Goal: Information Seeking & Learning: Understand process/instructions

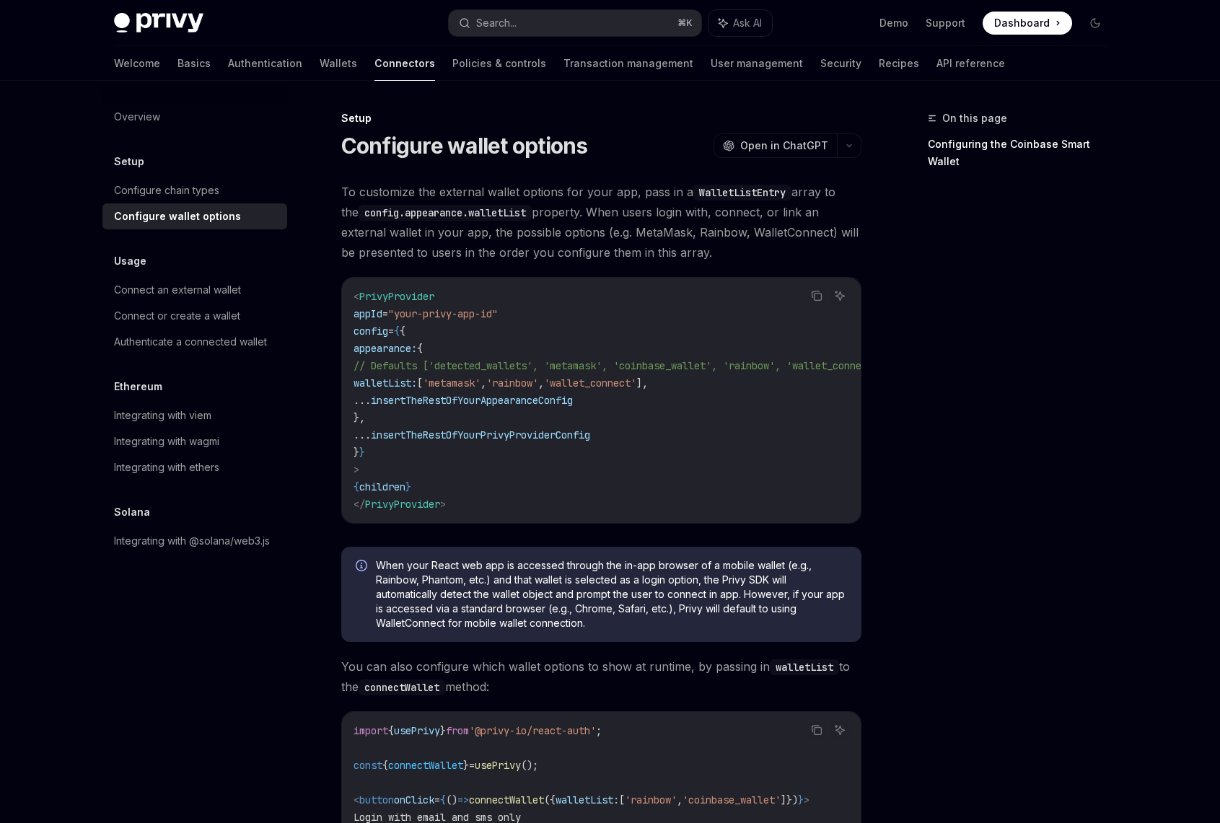
scroll to position [220, 0]
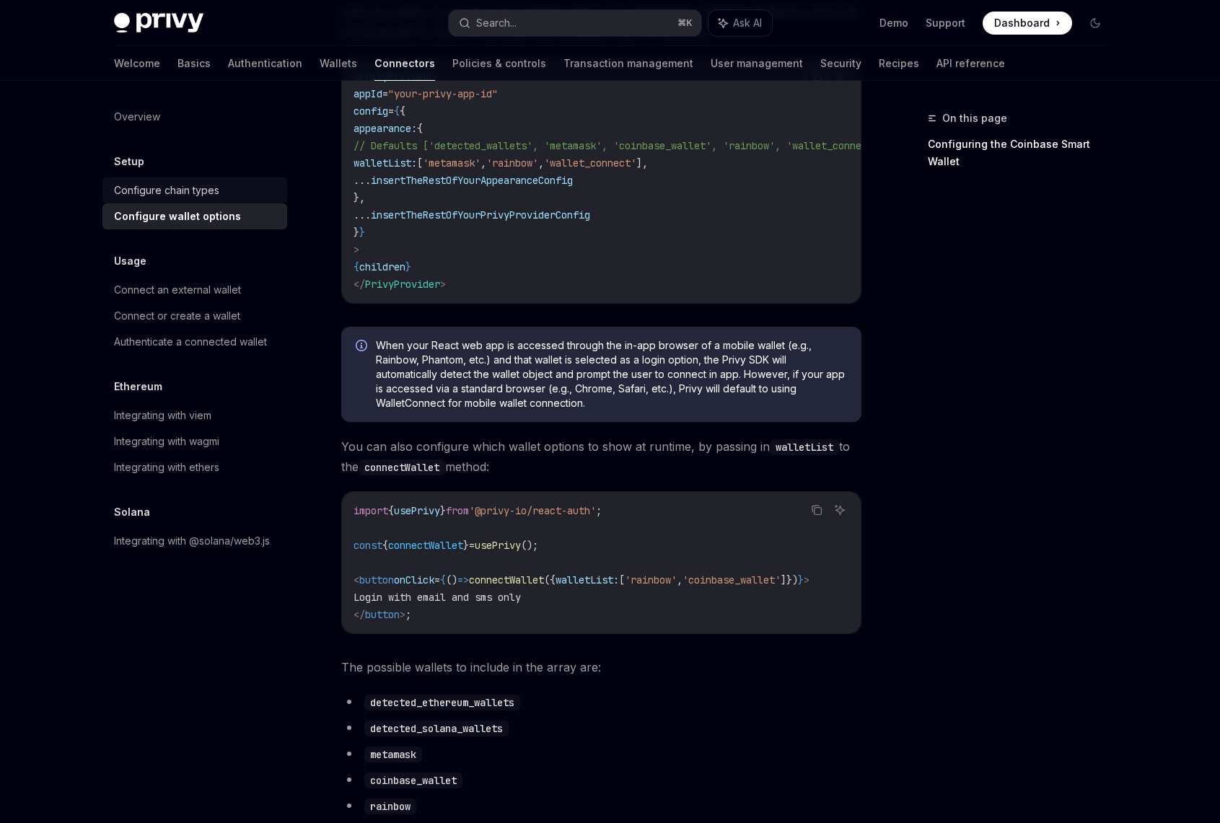
click at [184, 196] on div "Configure chain types" at bounding box center [166, 190] width 105 height 17
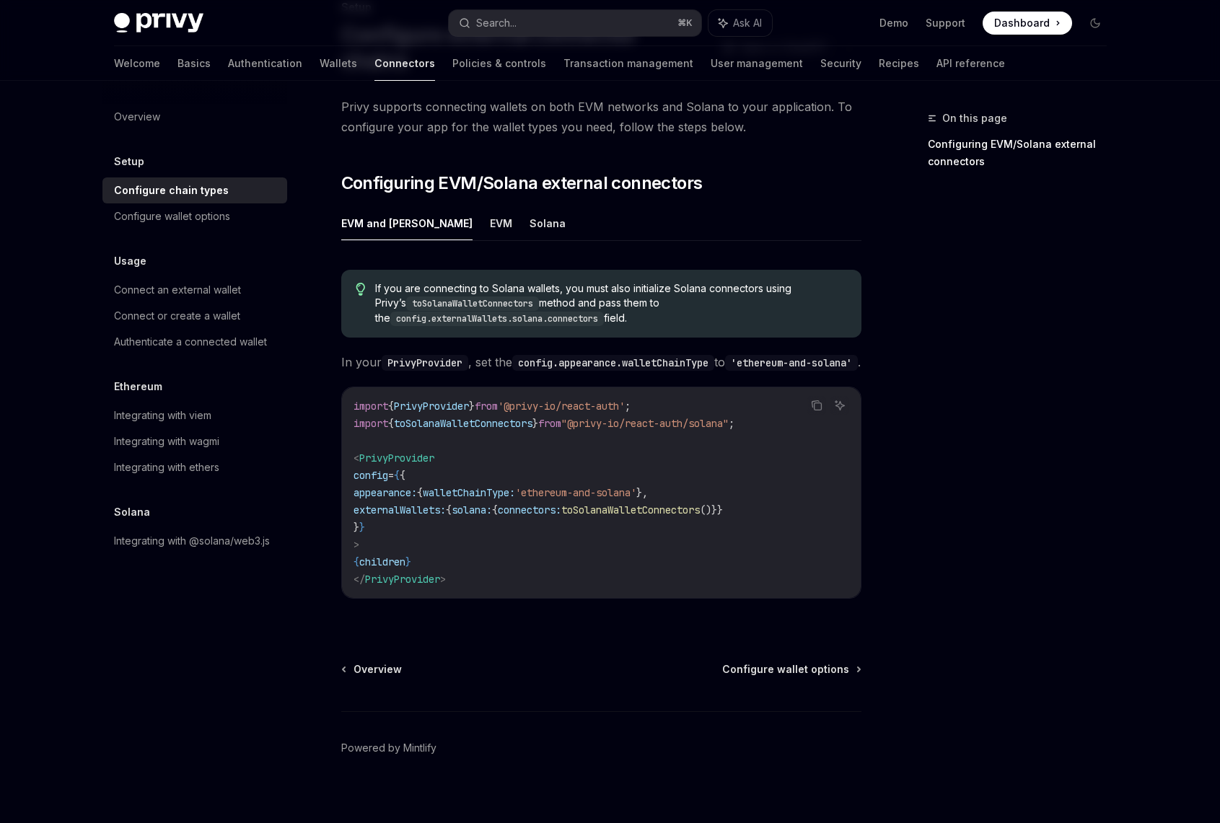
scroll to position [118, 0]
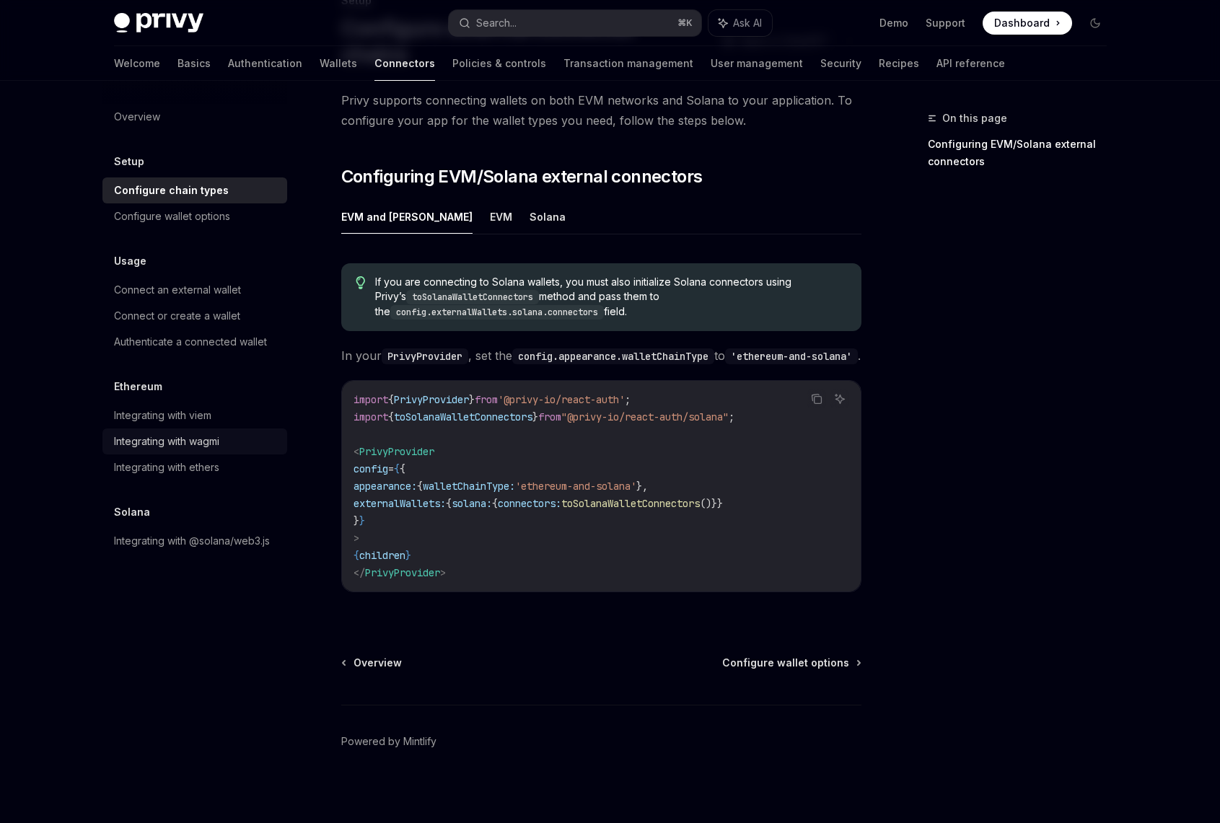
click at [179, 442] on div "Integrating with wagmi" at bounding box center [166, 441] width 105 height 17
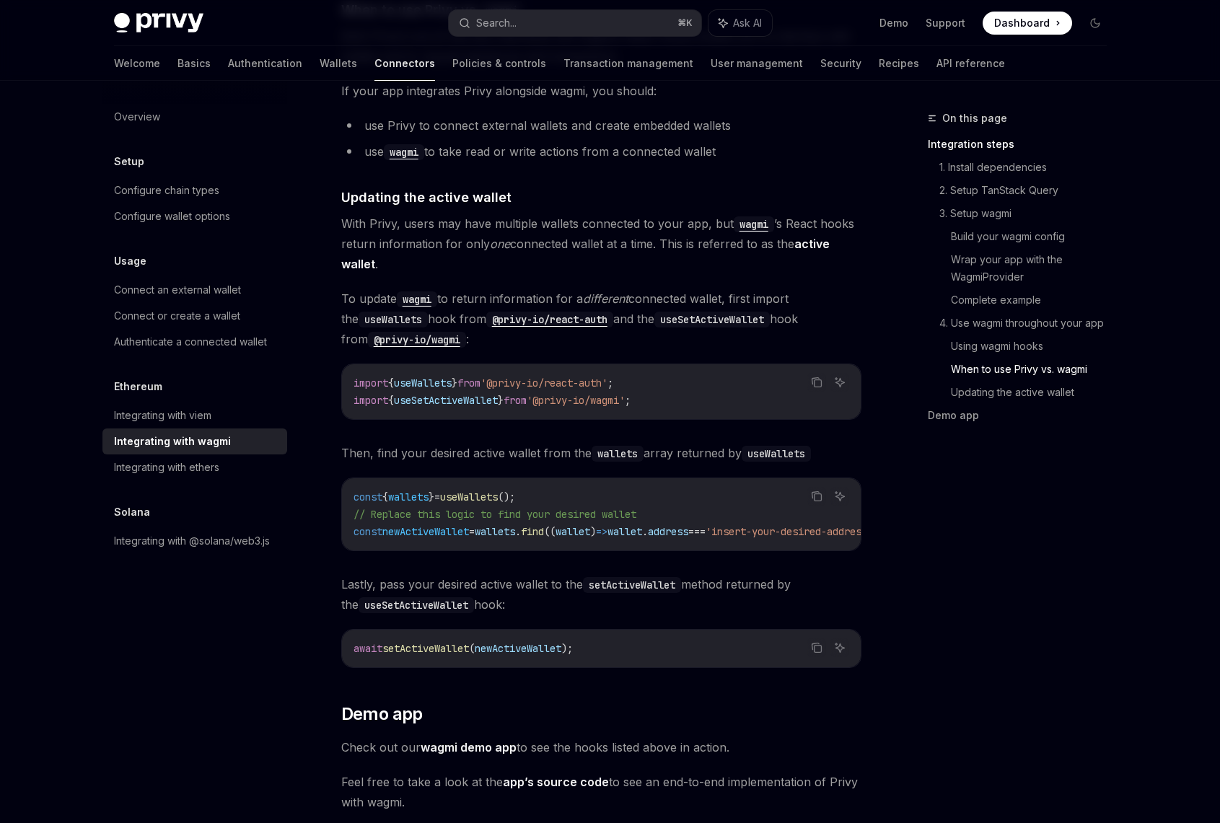
scroll to position [3954, 0]
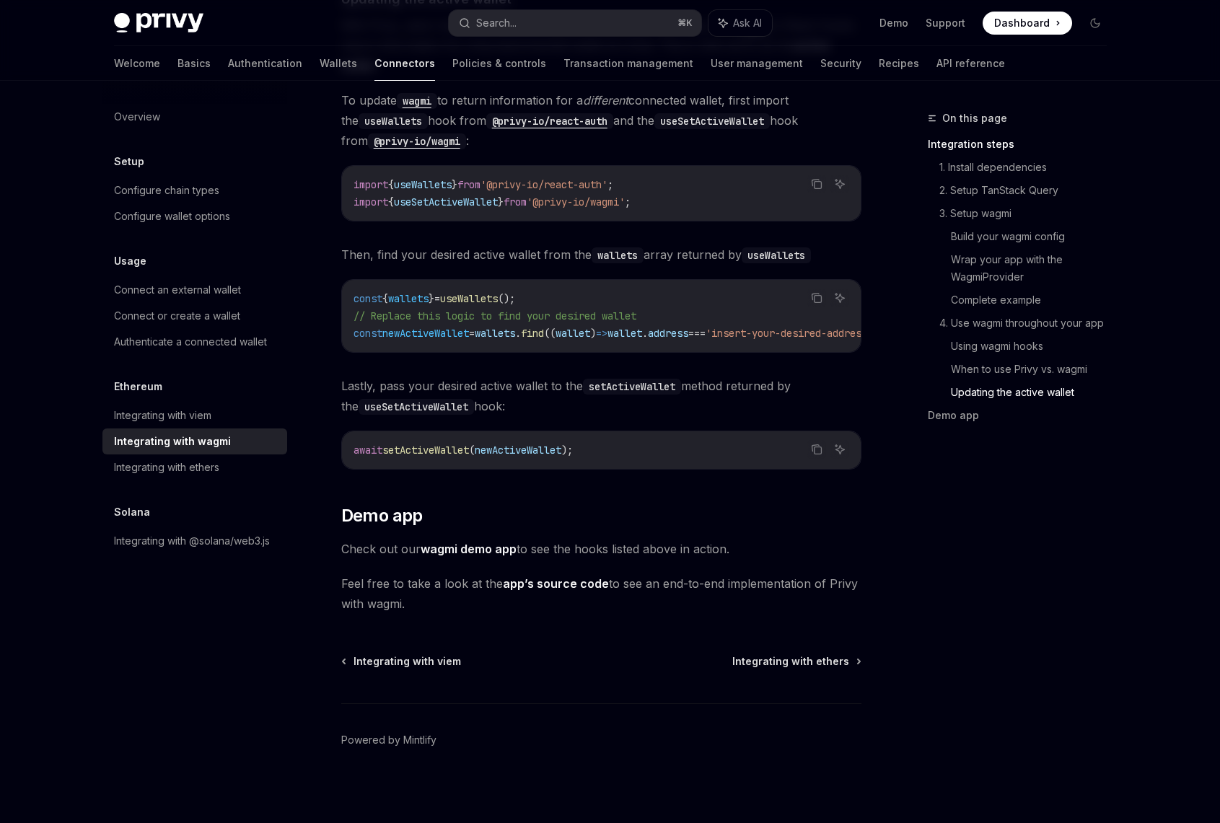
scroll to position [118, 0]
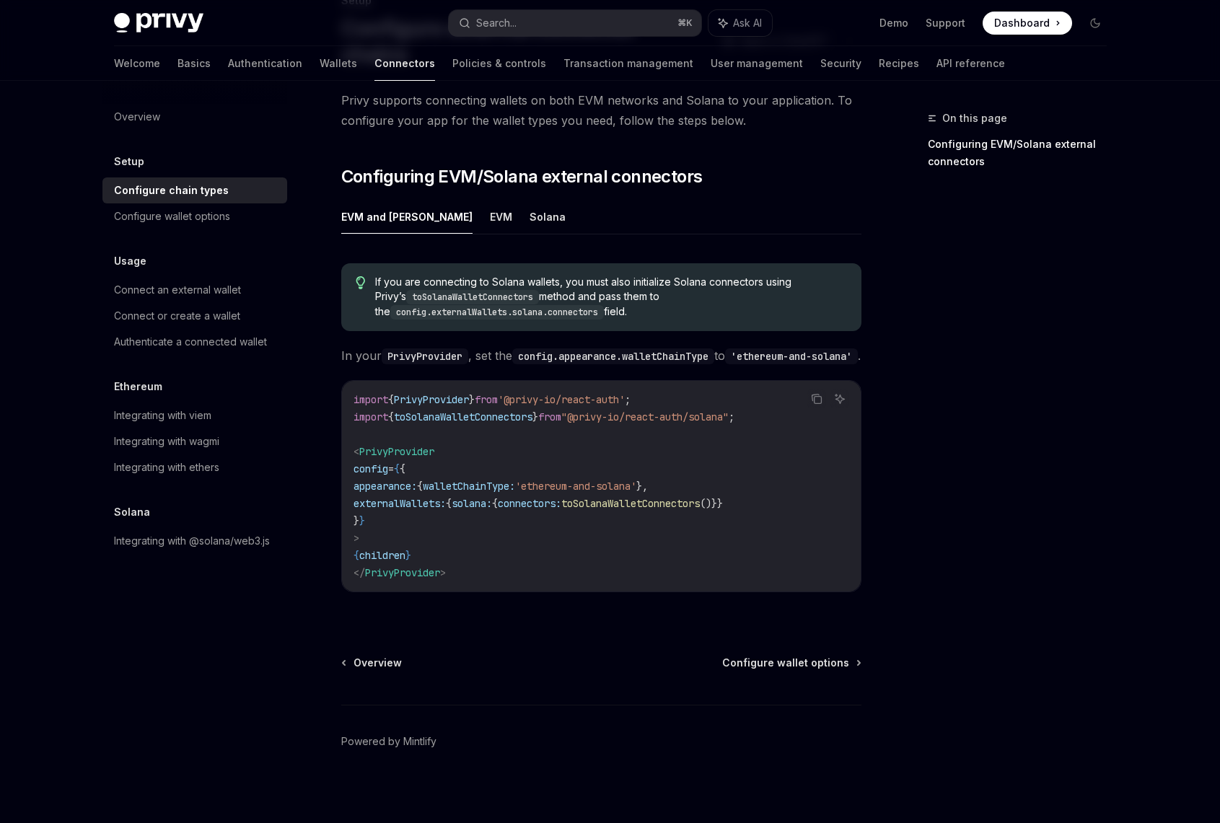
type textarea "*"
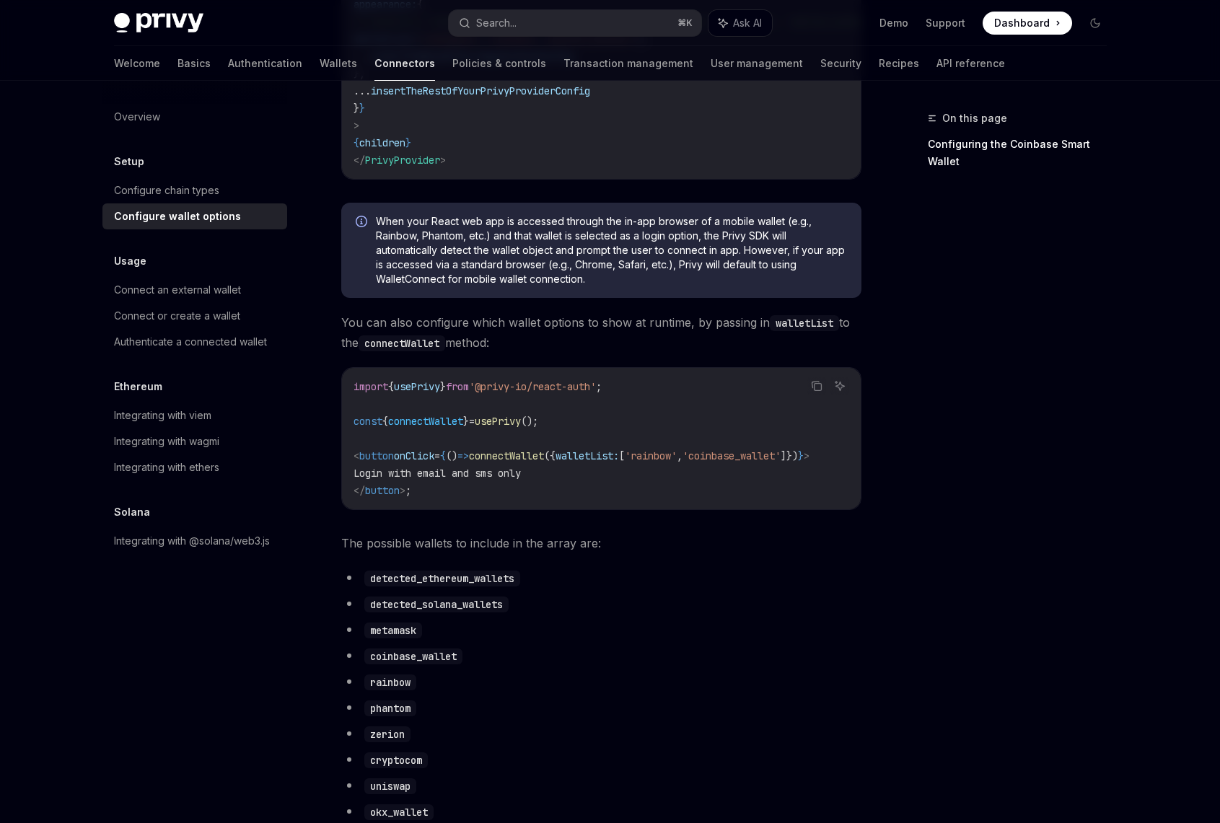
scroll to position [220, 0]
